Goal: Task Accomplishment & Management: Complete application form

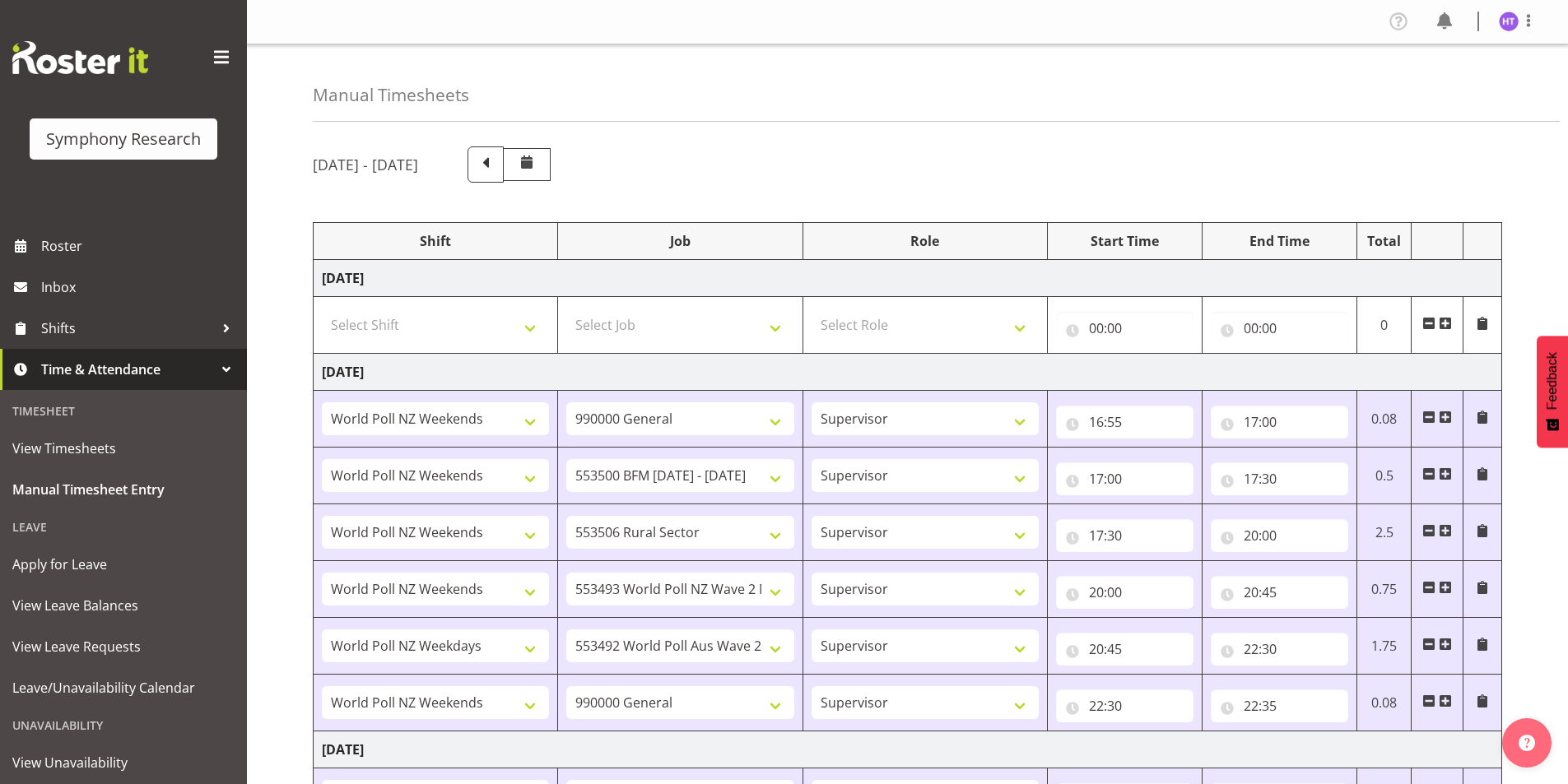
select select "41319"
select select "743"
select select "45"
select select "41319"
select select "10242"
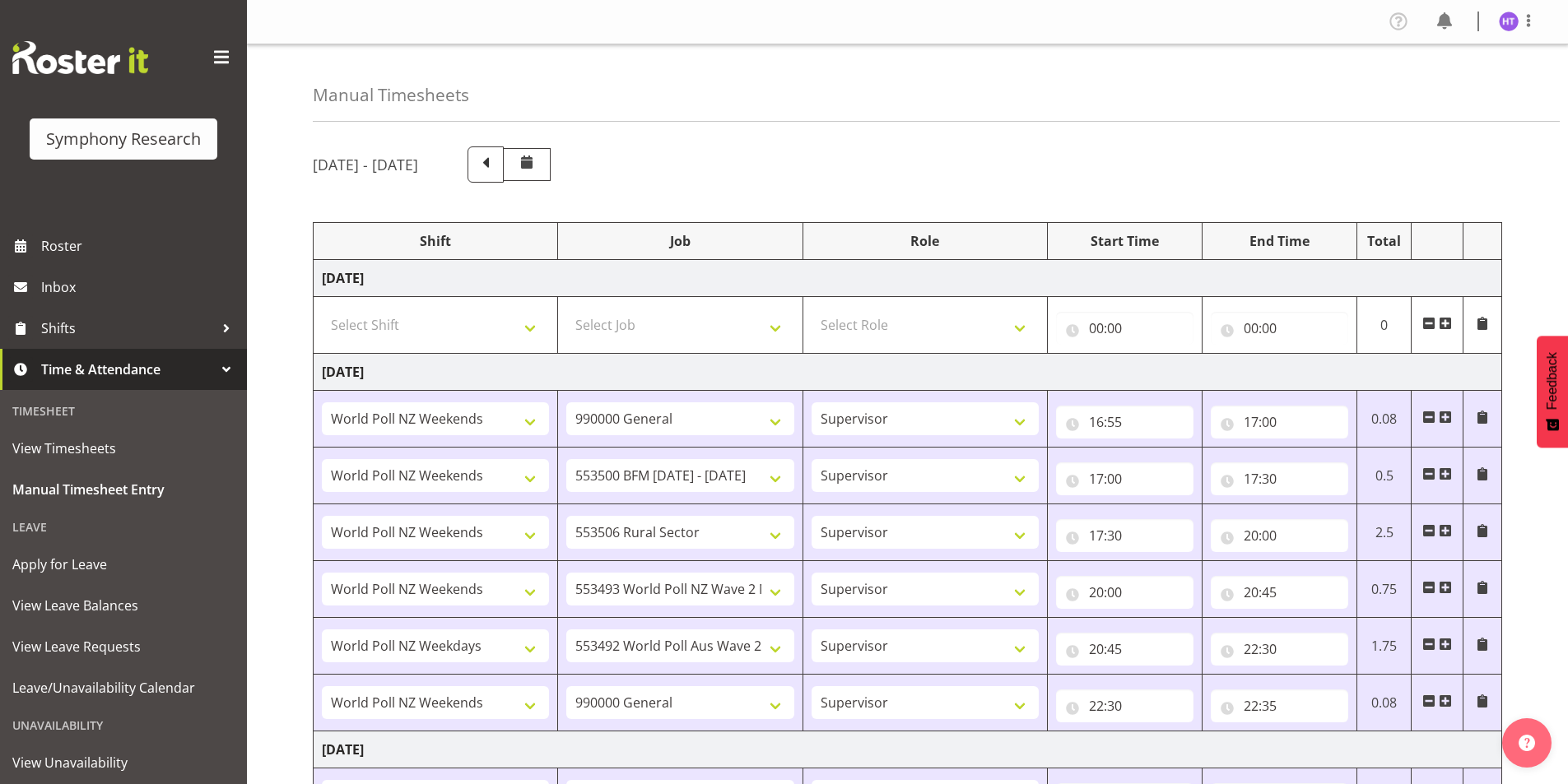
select select "45"
select select "41319"
select select "10587"
select select "45"
select select "41319"
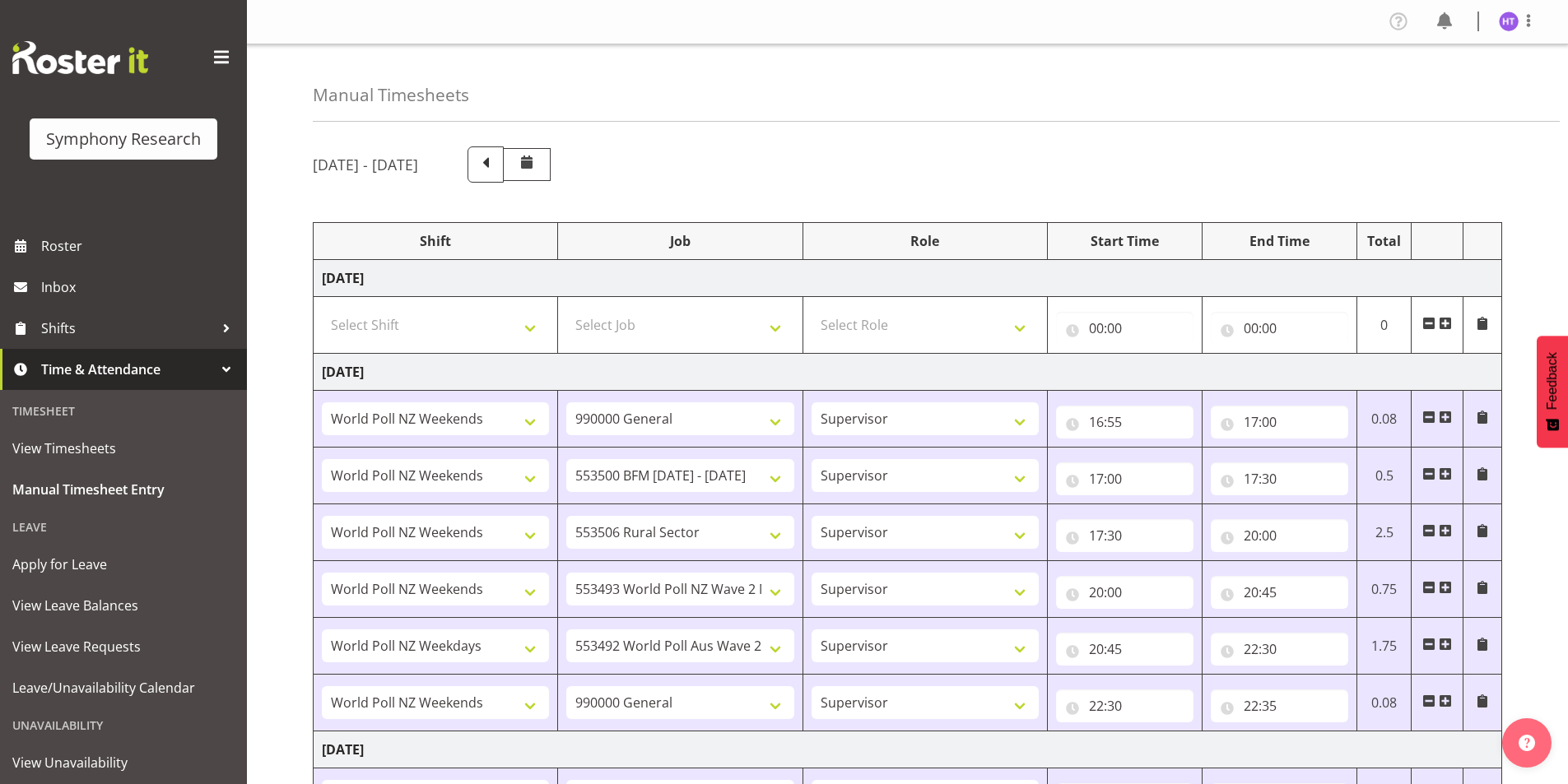
select select "10527"
select select "45"
select select "41604"
select select "10499"
select select "45"
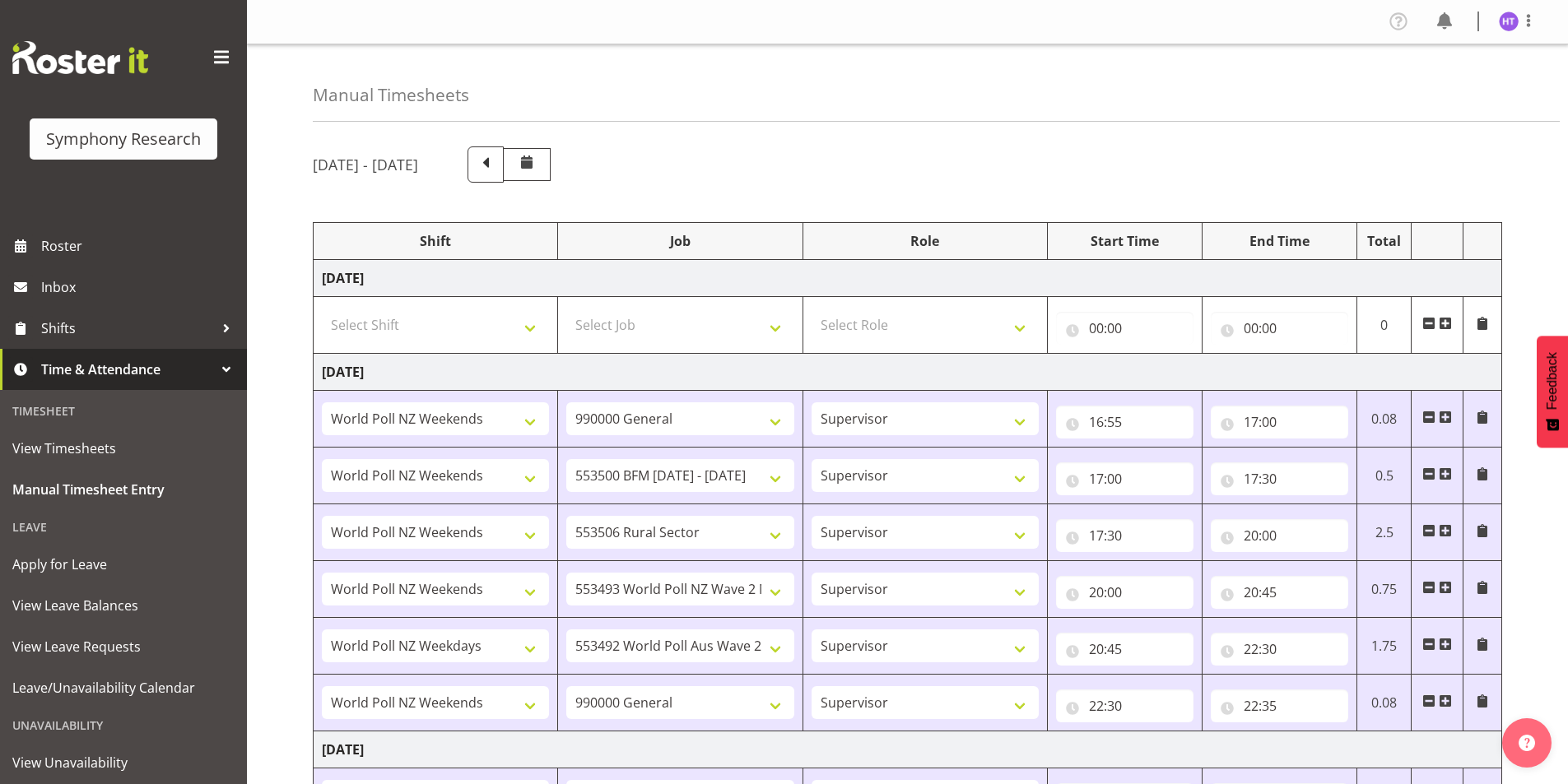
select select "41319"
select select "743"
select select "45"
select select "41319"
select select "743"
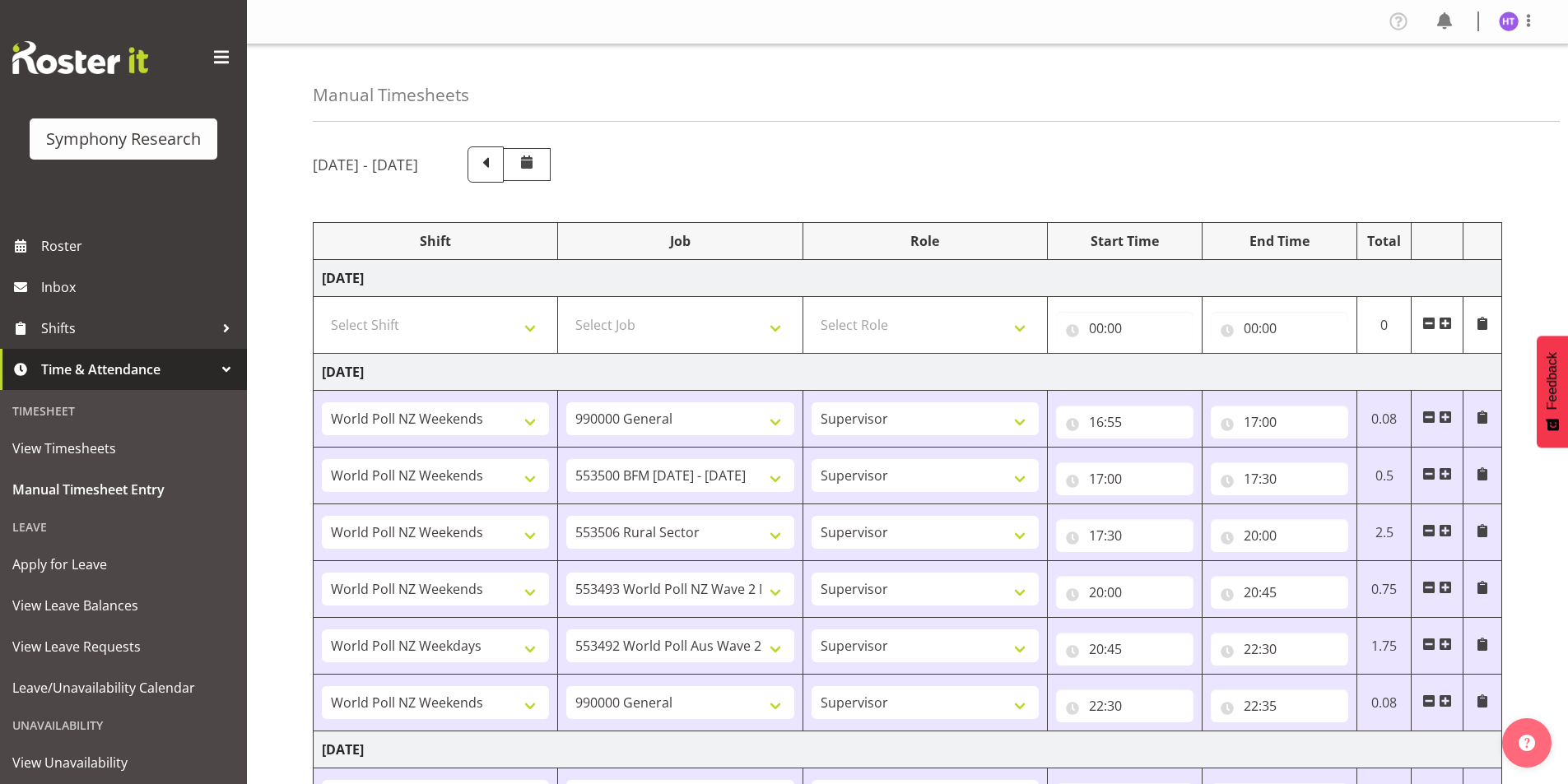
select select "45"
select select "41319"
select select "10242"
select select "45"
select select "41319"
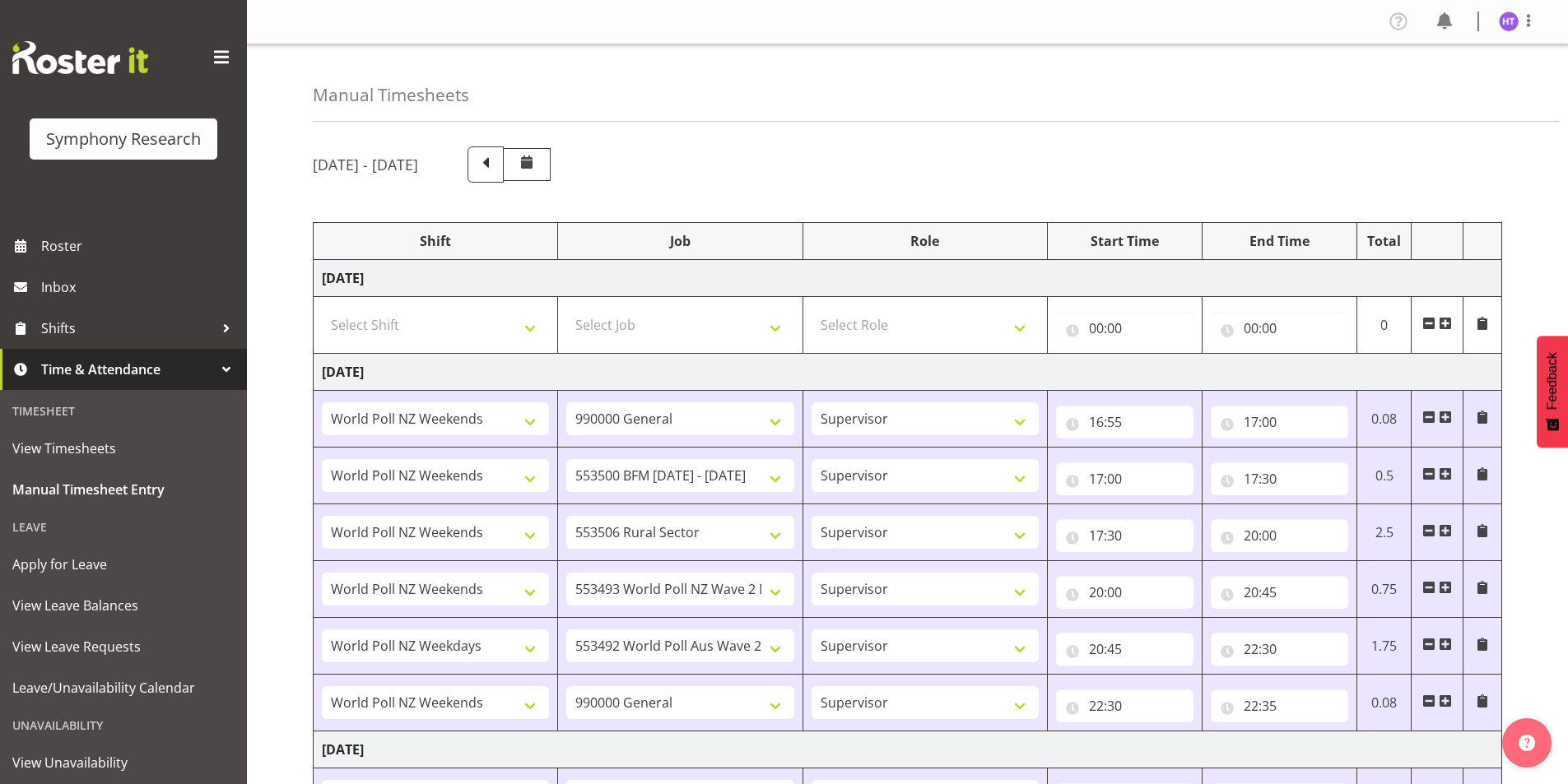
select select "10587"
select select "45"
select select "41319"
select select "10527"
select select "45"
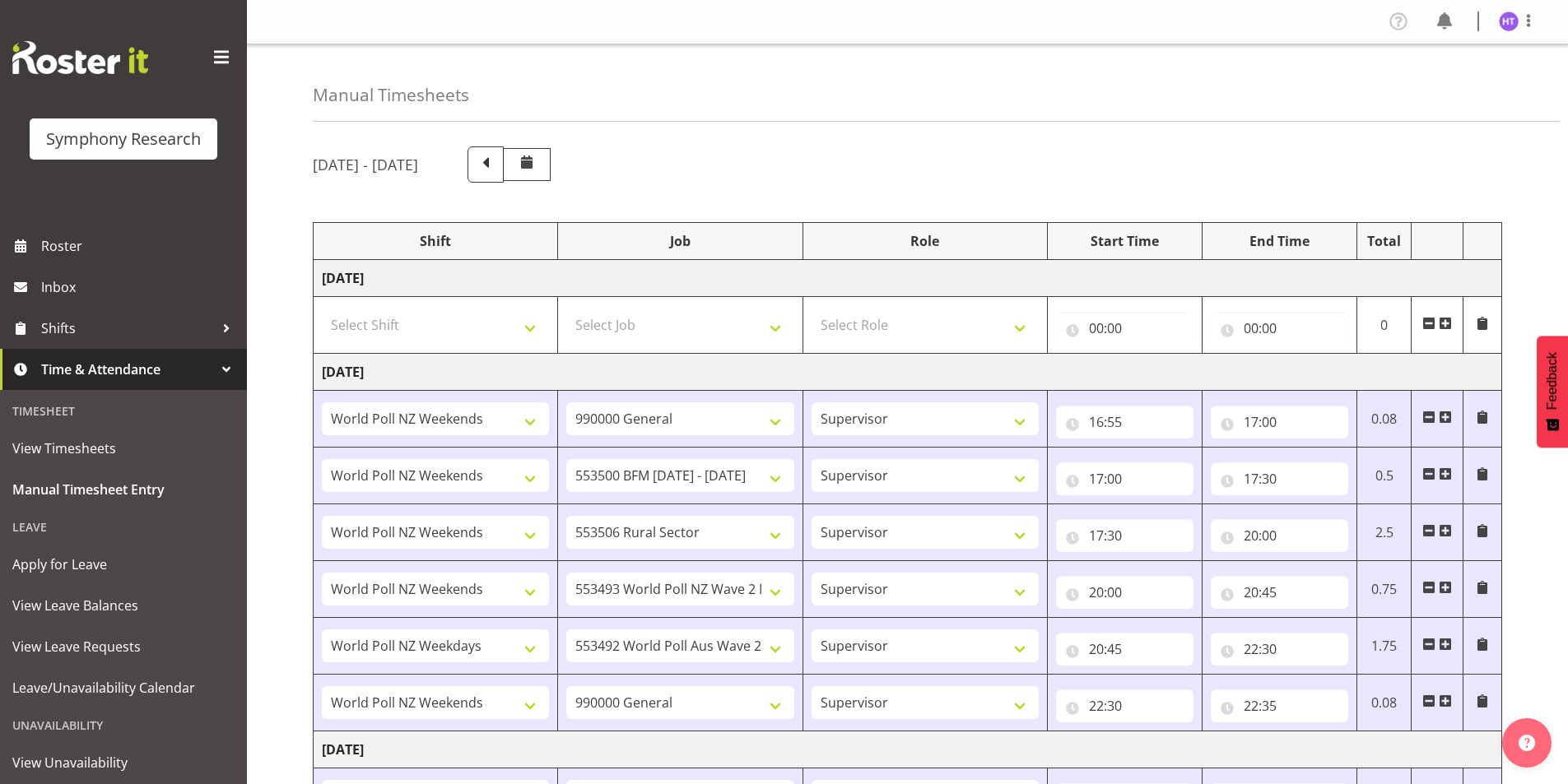
select select "41604"
select select "10499"
select select "45"
select select "41319"
select select "743"
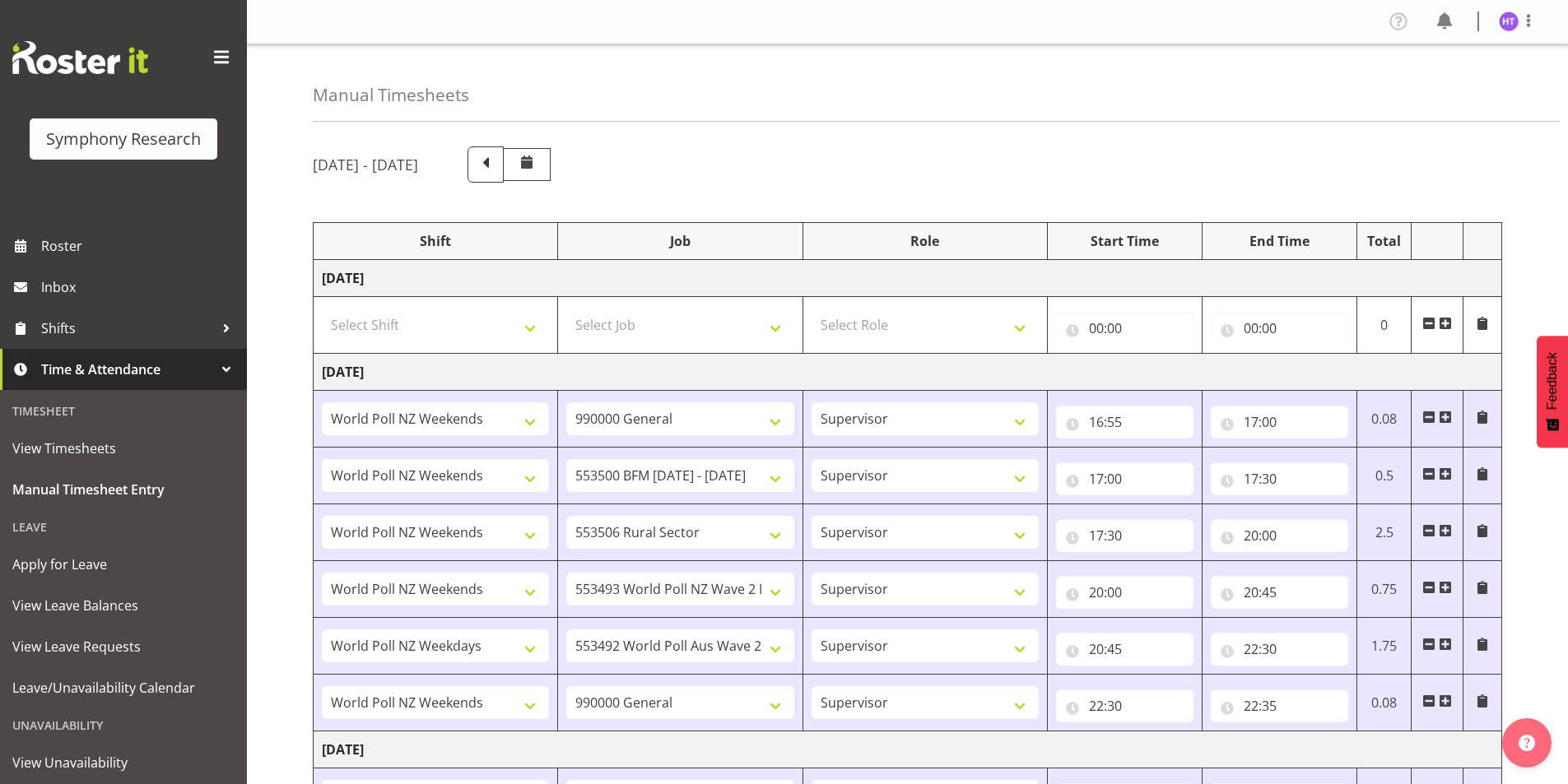
select select "45"
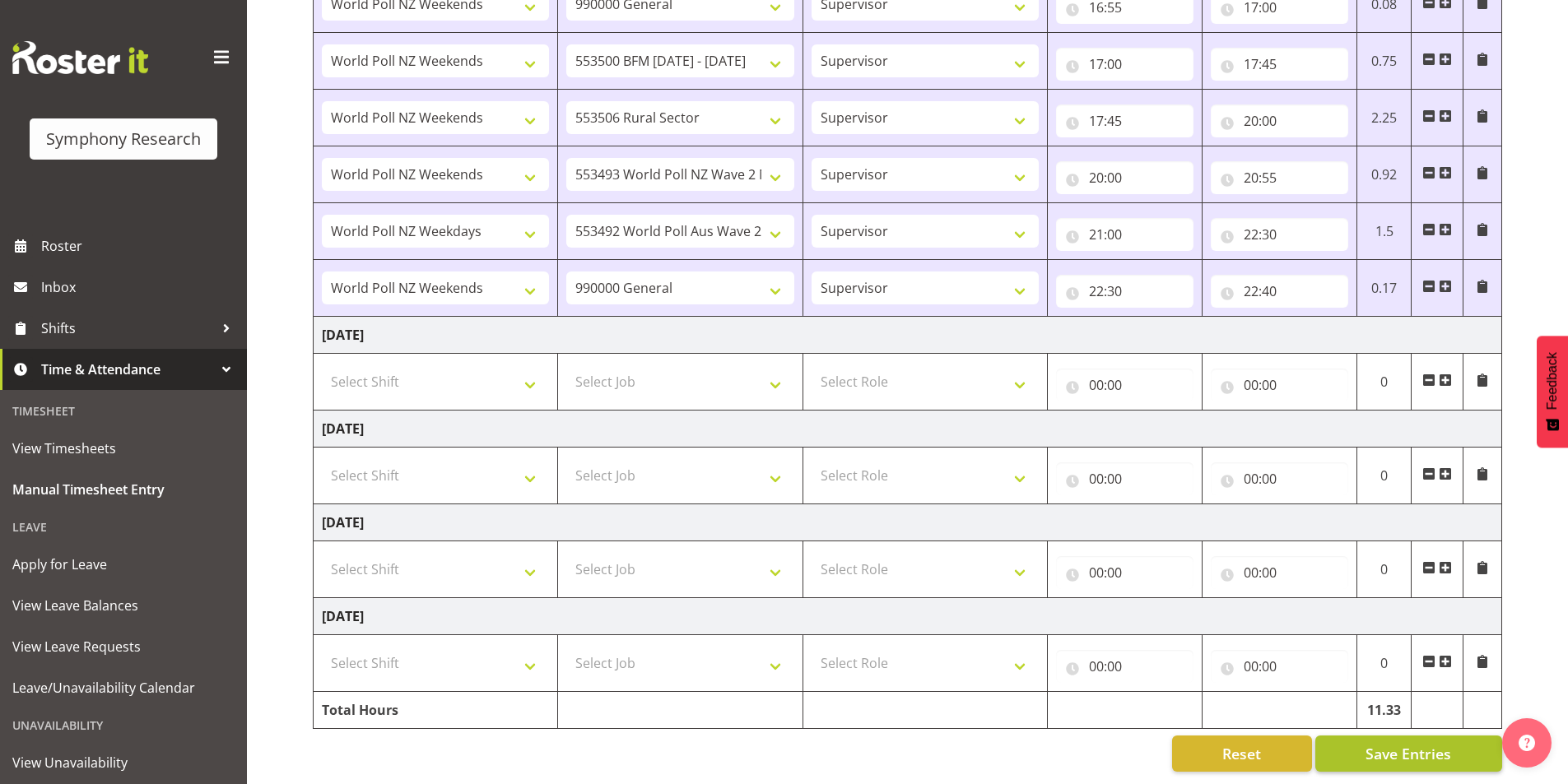
scroll to position [805, 0]
click at [1434, 743] on span "Save Entries" at bounding box center [1408, 753] width 85 height 22
